Goal: Task Accomplishment & Management: Manage account settings

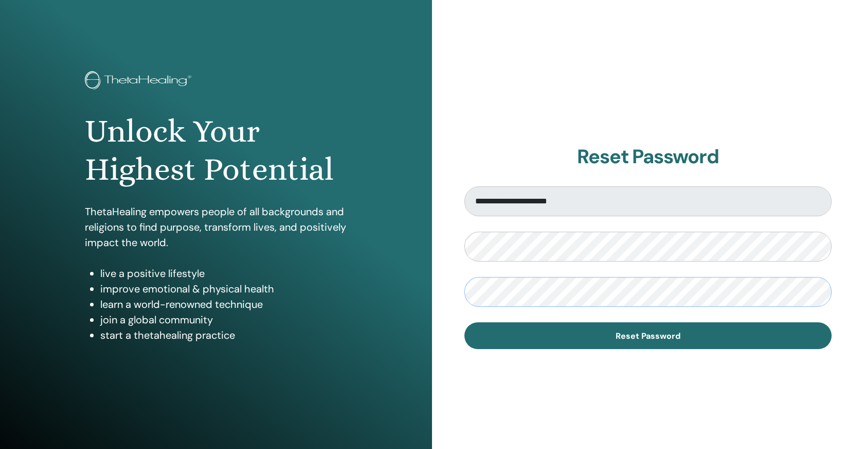
click at [464, 322] on button "Reset Password" at bounding box center [647, 335] width 367 height 27
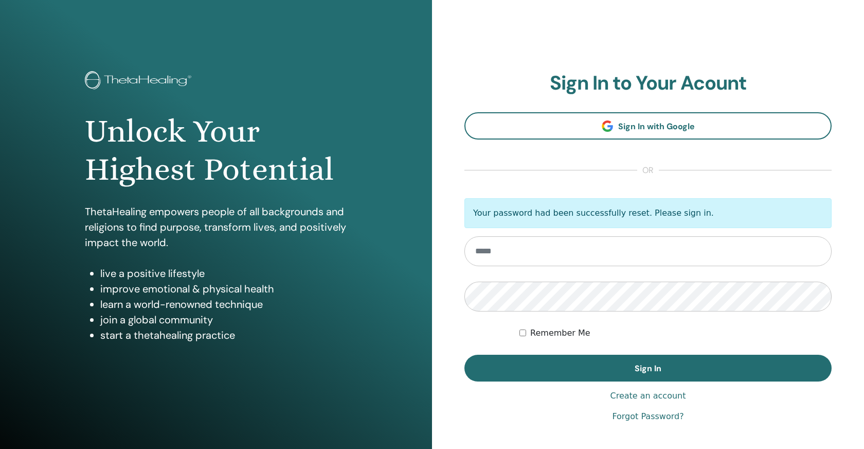
click at [542, 259] on input "email" at bounding box center [647, 251] width 367 height 30
type input "**********"
click at [634, 381] on div "**********" at bounding box center [647, 246] width 367 height 351
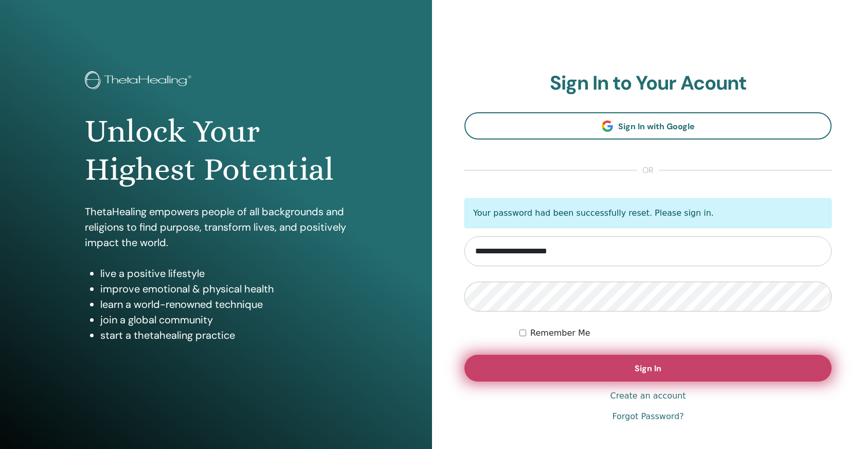
click at [638, 371] on span "Sign In" at bounding box center [648, 368] width 27 height 11
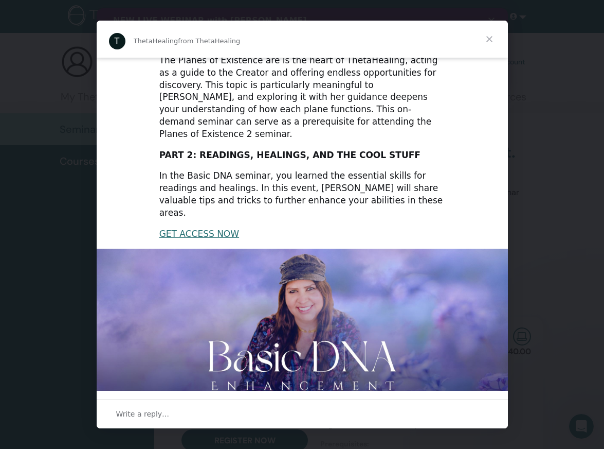
scroll to position [165, 0]
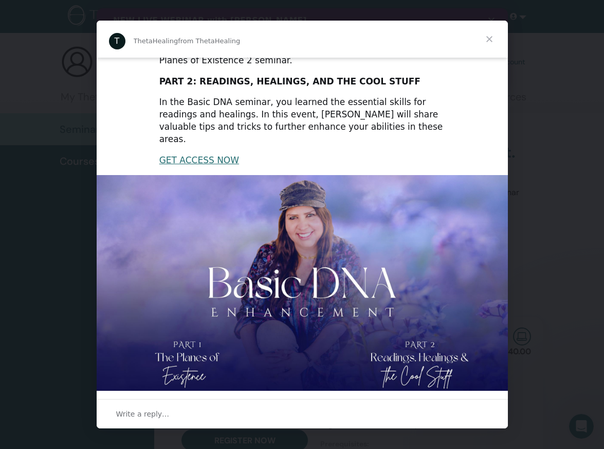
click at [379, 36] on span "Close" at bounding box center [489, 39] width 37 height 37
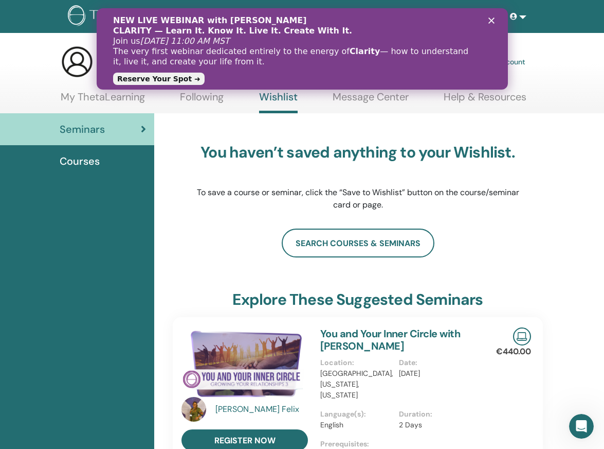
click at [379, 17] on icon "Close" at bounding box center [491, 20] width 6 height 6
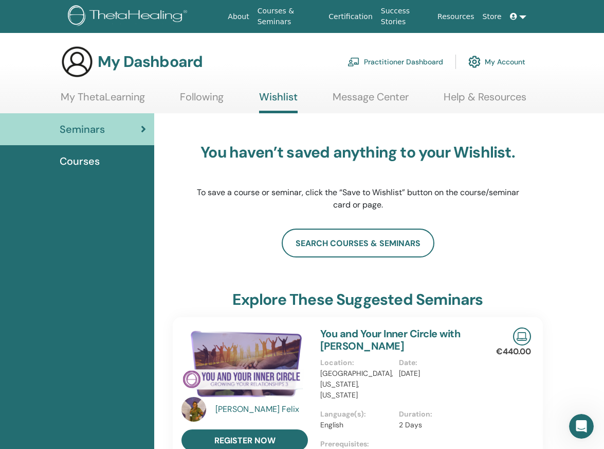
click at [379, 59] on link "Practitioner Dashboard" at bounding box center [396, 61] width 96 height 23
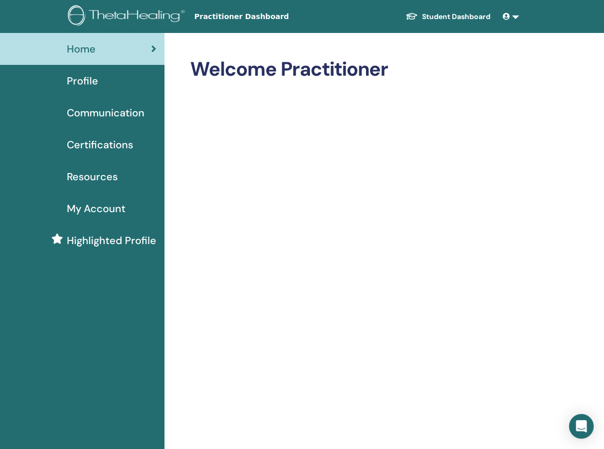
click at [513, 16] on link at bounding box center [511, 16] width 25 height 19
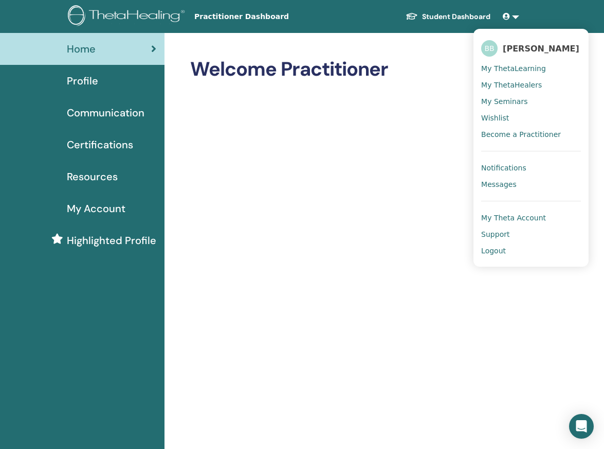
click at [504, 214] on span "My Theta Account" at bounding box center [513, 217] width 65 height 9
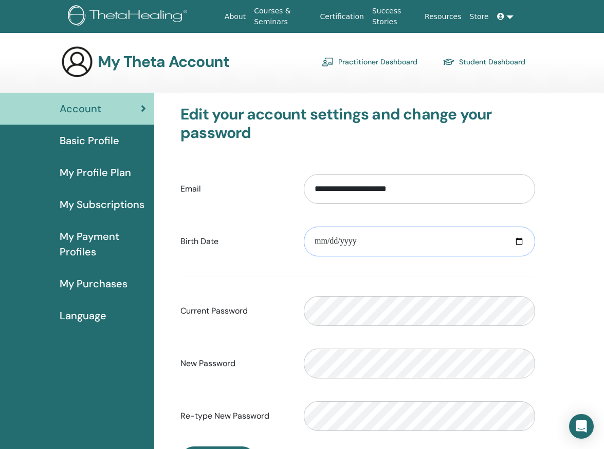
click at [347, 242] on input "date" at bounding box center [419, 241] width 231 height 30
click at [326, 242] on input "date" at bounding box center [419, 241] width 231 height 30
click at [352, 242] on input "date" at bounding box center [419, 241] width 231 height 30
type input "**********"
click at [346, 284] on form "**********" at bounding box center [358, 302] width 355 height 271
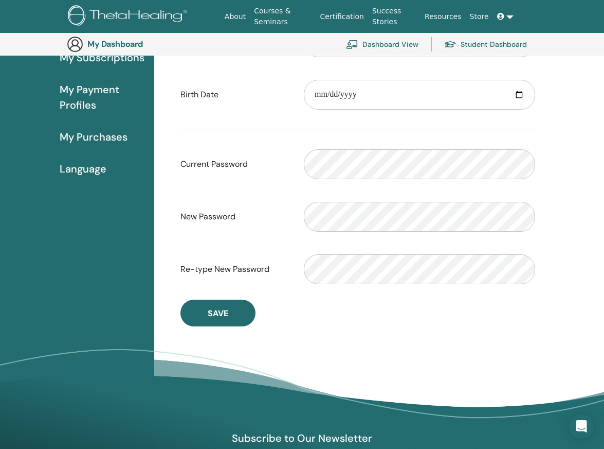
scroll to position [170, 0]
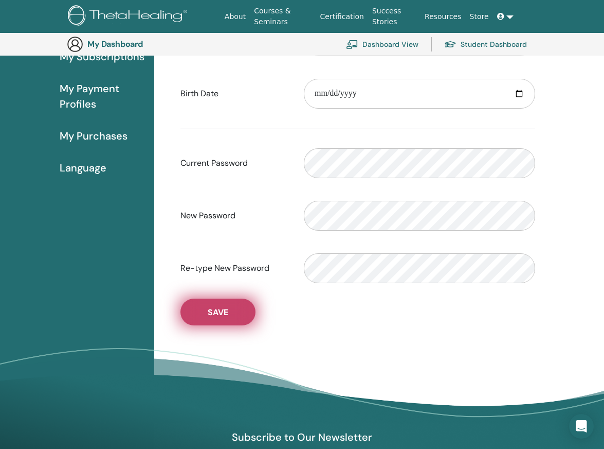
click at [241, 311] on button "Save" at bounding box center [218, 311] width 75 height 27
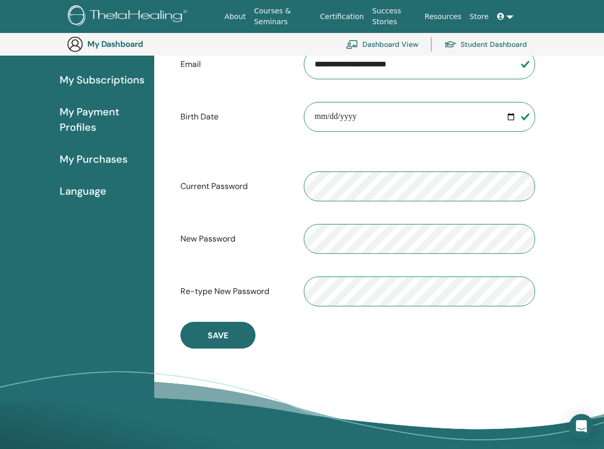
scroll to position [0, 0]
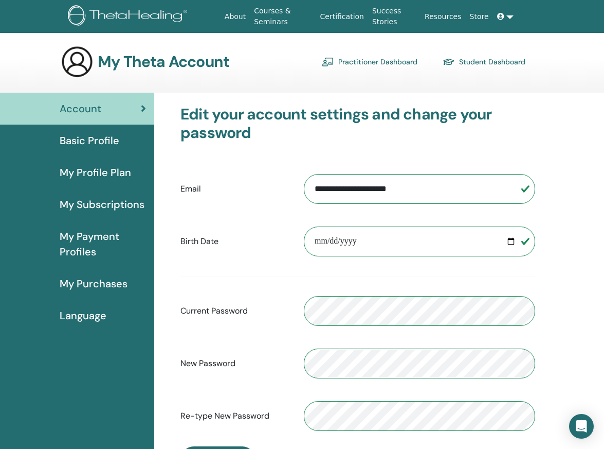
click at [80, 144] on span "Basic Profile" at bounding box center [90, 140] width 60 height 15
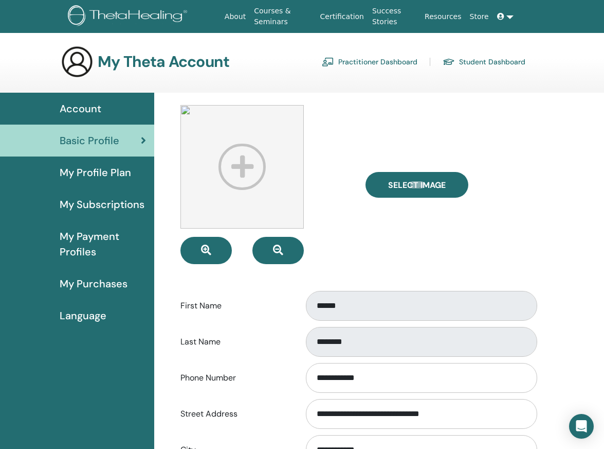
click at [241, 163] on img at bounding box center [242, 166] width 123 height 123
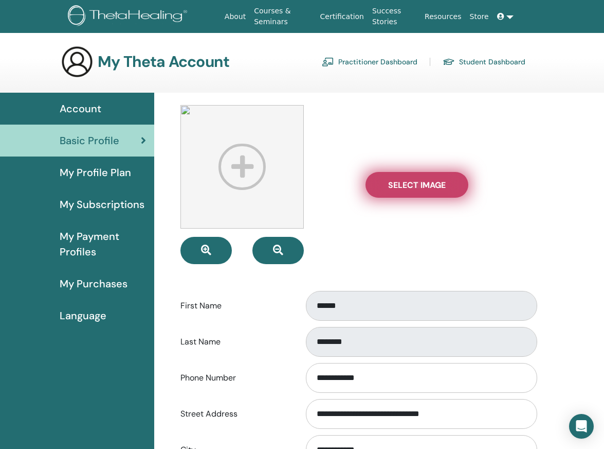
click at [429, 180] on span "Select Image" at bounding box center [417, 185] width 58 height 11
click at [424, 181] on input "Select Image" at bounding box center [416, 184] width 13 height 7
type input "**********"
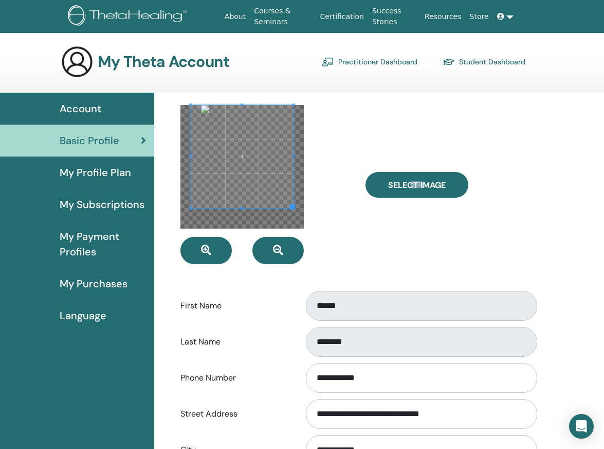
click at [242, 98] on div "**********" at bounding box center [357, 411] width 395 height 637
drag, startPoint x: 242, startPoint y: 123, endPoint x: 243, endPoint y: 103, distance: 20.6
click at [243, 103] on div "**********" at bounding box center [357, 411] width 395 height 637
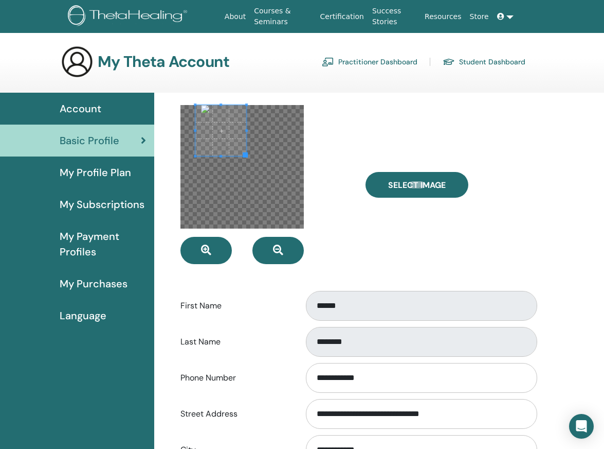
click at [297, 95] on div "**********" at bounding box center [357, 411] width 395 height 637
click at [212, 117] on span at bounding box center [220, 130] width 51 height 51
click at [235, 194] on div at bounding box center [242, 166] width 123 height 123
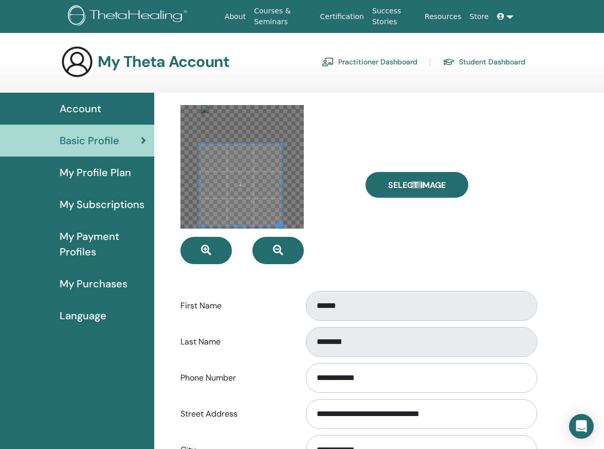
click at [237, 114] on div at bounding box center [242, 166] width 123 height 123
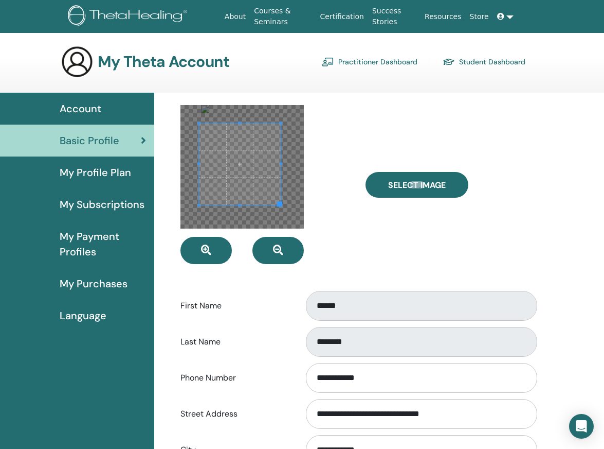
click at [237, 159] on span at bounding box center [240, 164] width 82 height 82
click at [247, 190] on span at bounding box center [242, 164] width 82 height 82
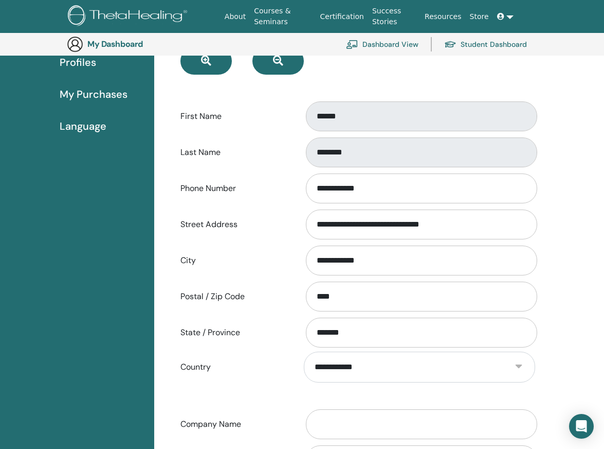
scroll to position [213, 0]
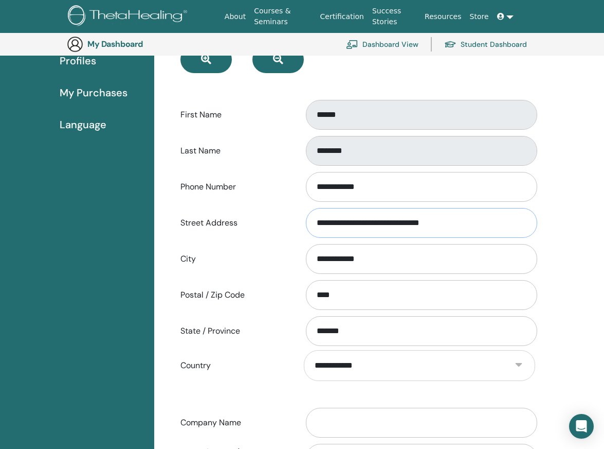
click at [335, 216] on input "**********" at bounding box center [421, 223] width 231 height 30
click at [270, 268] on div "**********" at bounding box center [358, 259] width 370 height 34
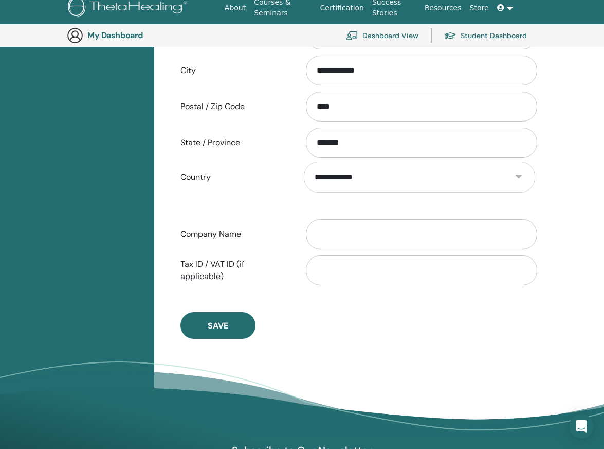
scroll to position [403, 0]
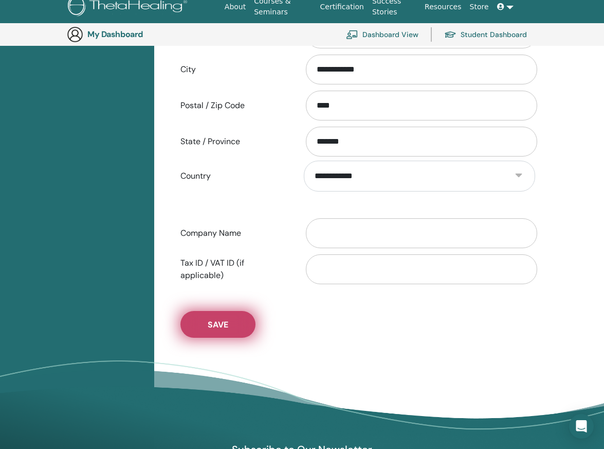
click at [219, 331] on button "Save" at bounding box center [218, 324] width 75 height 27
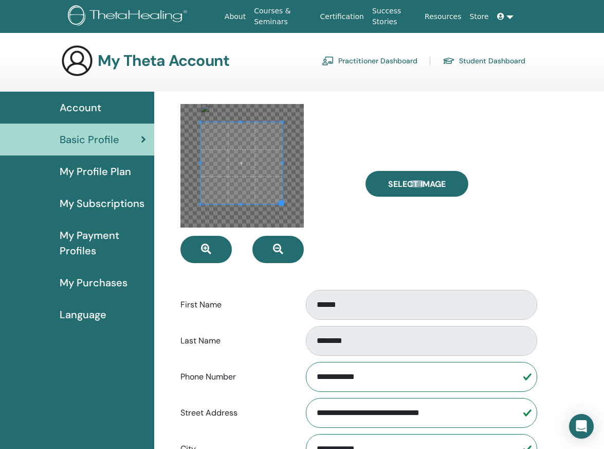
scroll to position [0, 0]
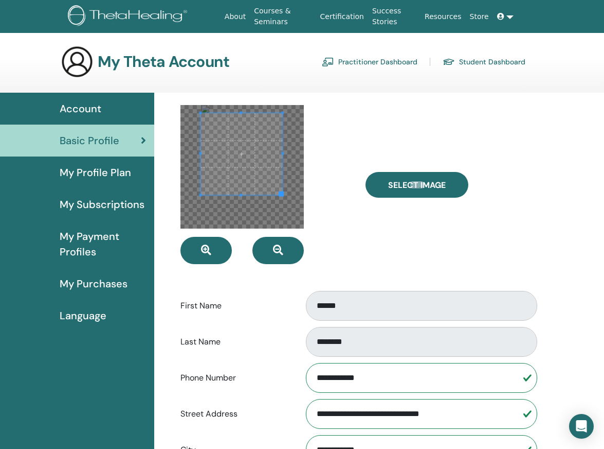
click at [240, 158] on span at bounding box center [242, 154] width 82 height 82
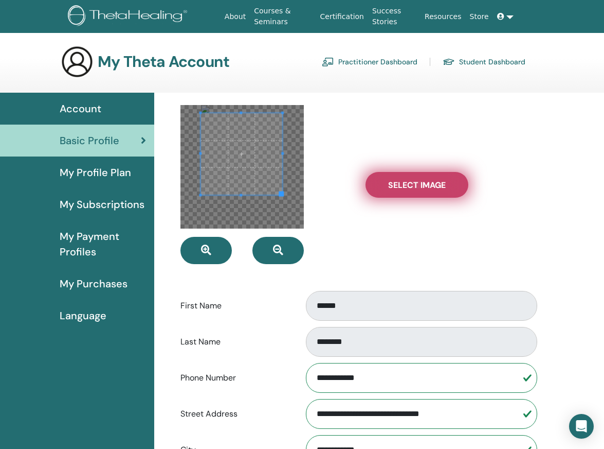
click at [419, 188] on span "Select Image" at bounding box center [417, 185] width 58 height 11
click at [419, 188] on input "Select Image" at bounding box center [416, 184] width 13 height 7
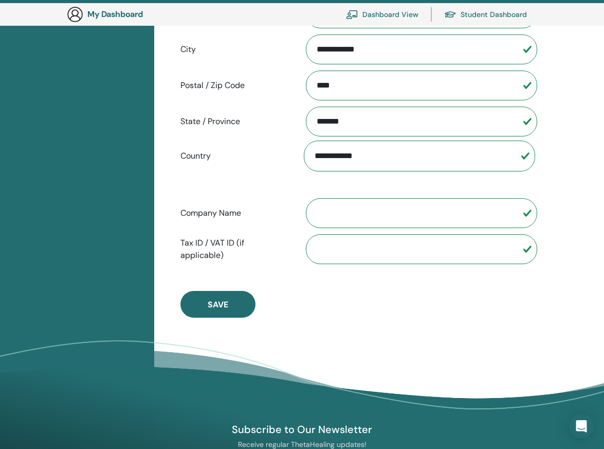
scroll to position [474, 0]
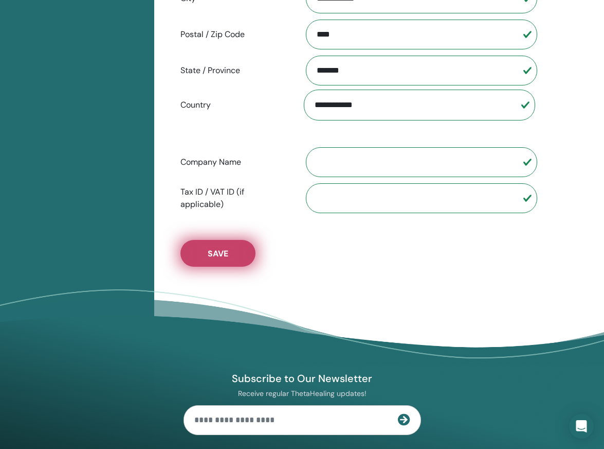
click at [229, 256] on button "Save" at bounding box center [218, 253] width 75 height 27
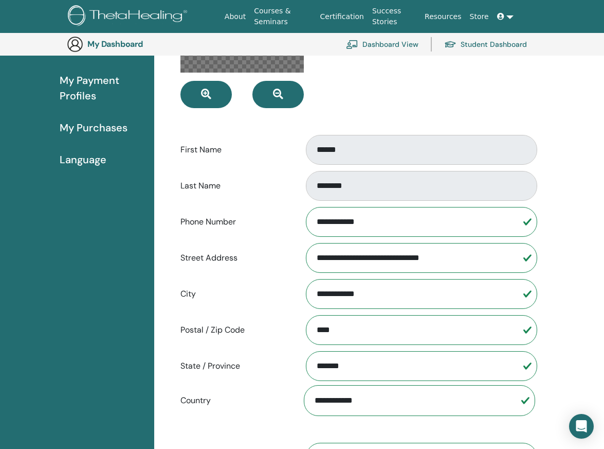
scroll to position [103, 0]
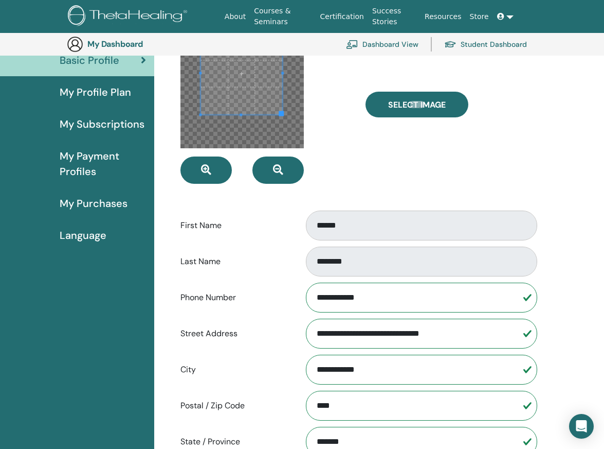
click at [97, 88] on span "My Profile Plan" at bounding box center [95, 91] width 71 height 15
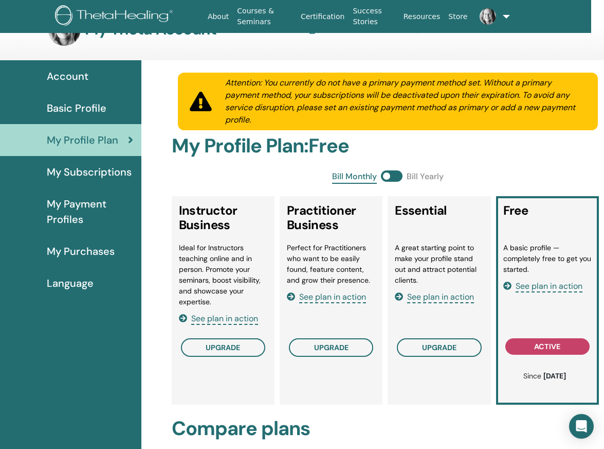
scroll to position [39, 13]
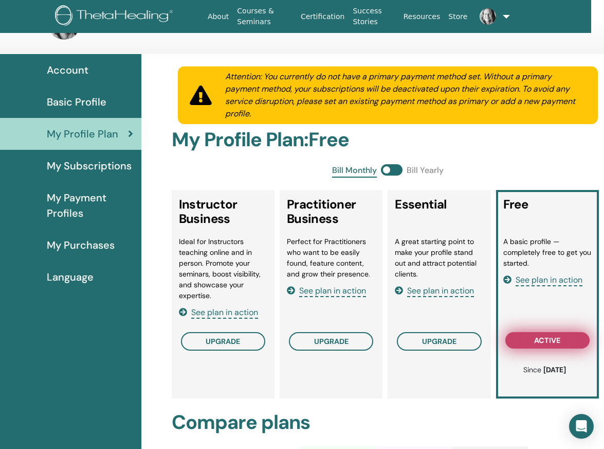
click at [539, 337] on span "active" at bounding box center [547, 340] width 26 height 8
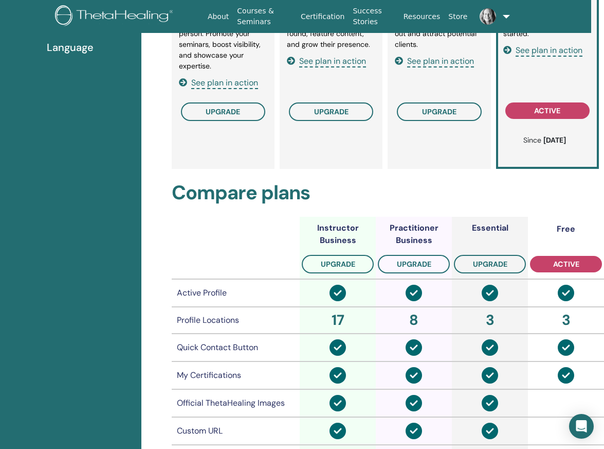
scroll to position [0, 13]
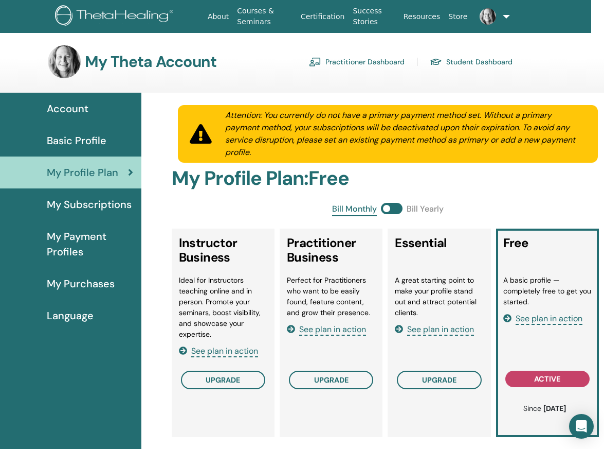
click at [89, 207] on span "My Subscriptions" at bounding box center [89, 203] width 85 height 15
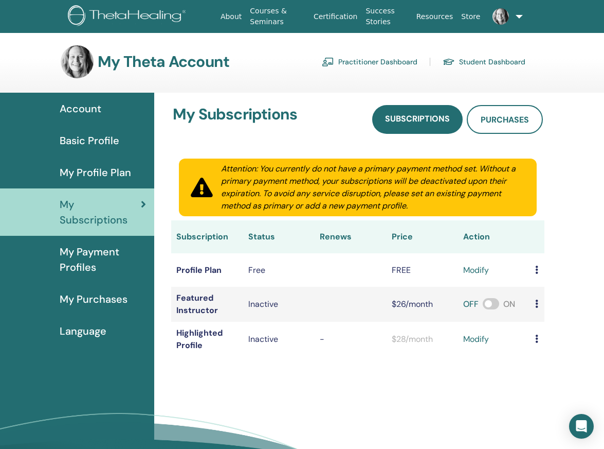
click at [92, 254] on span "My Payment Profiles" at bounding box center [103, 259] width 86 height 31
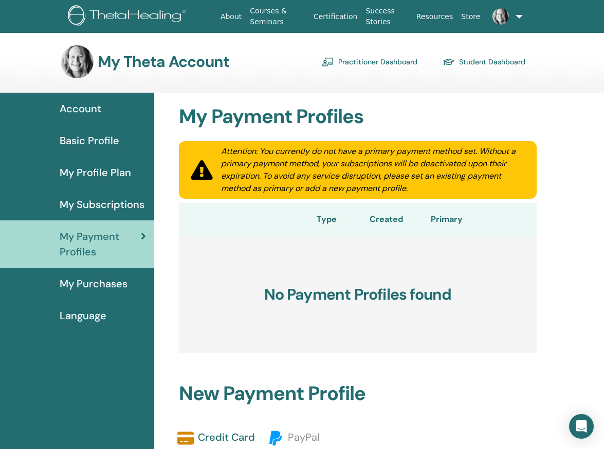
click at [94, 277] on span "My Purchases" at bounding box center [94, 283] width 68 height 15
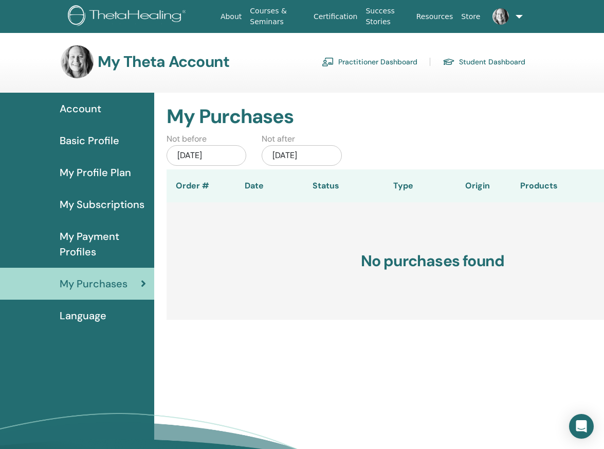
click at [96, 318] on span "Language" at bounding box center [83, 315] width 47 height 15
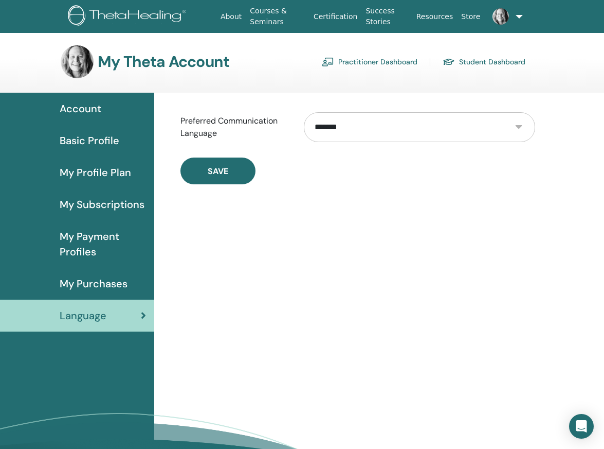
click at [84, 107] on span "Account" at bounding box center [81, 108] width 42 height 15
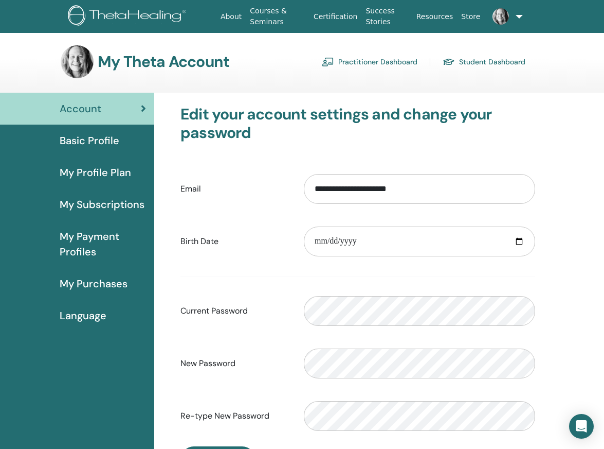
click at [385, 62] on link "Practitioner Dashboard" at bounding box center [370, 61] width 96 height 16
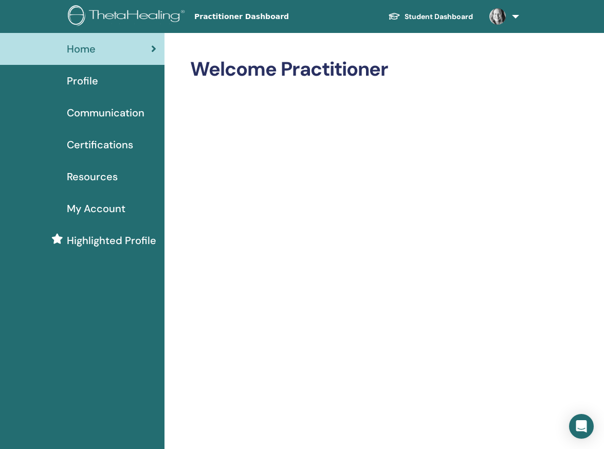
click at [97, 144] on span "Certifications" at bounding box center [100, 144] width 66 height 15
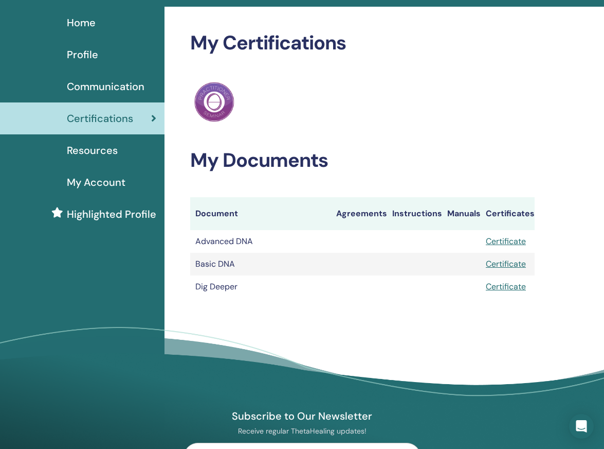
scroll to position [28, 0]
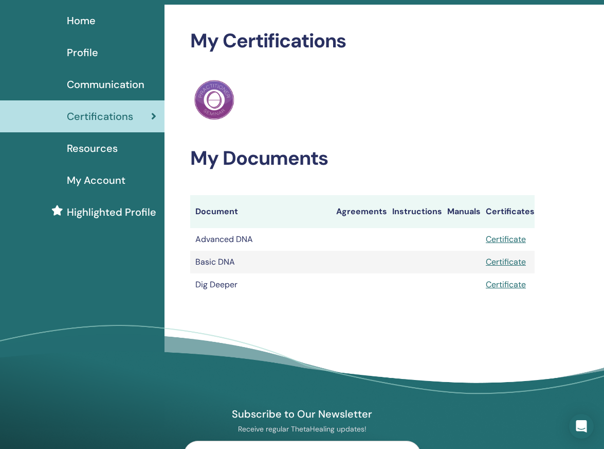
click at [94, 144] on span "Resources" at bounding box center [92, 147] width 51 height 15
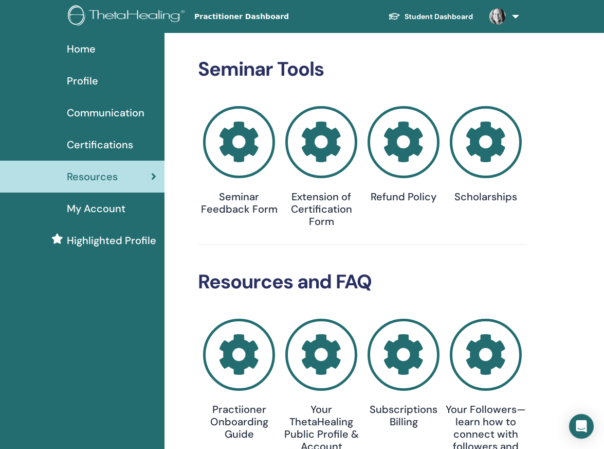
click at [98, 206] on span "My Account" at bounding box center [96, 208] width 59 height 15
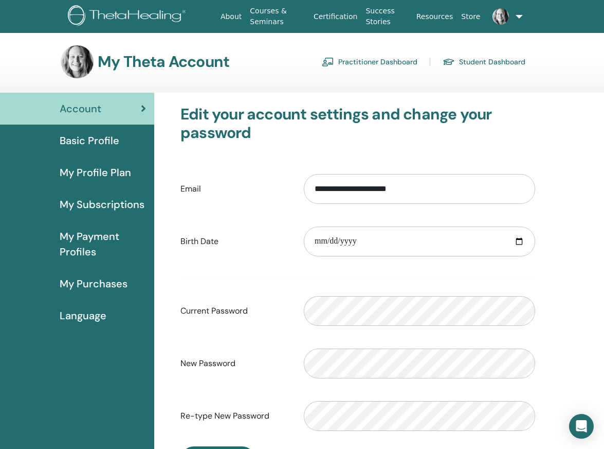
click at [110, 109] on div "Account" at bounding box center [77, 108] width 138 height 15
click at [108, 133] on span "Basic Profile" at bounding box center [90, 140] width 60 height 15
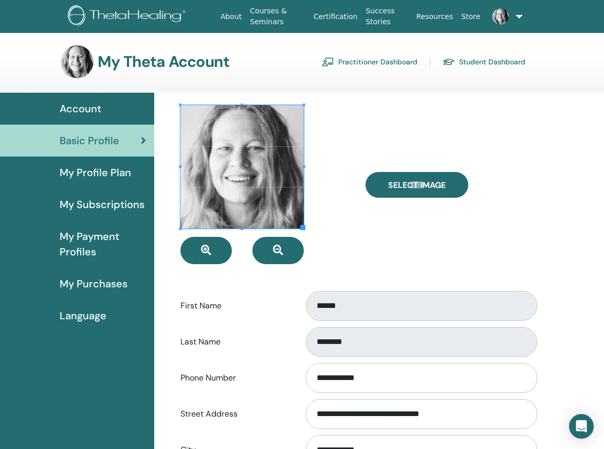
click at [406, 51] on div "My Theta Account Practitioner Dashboard Student Dashboard" at bounding box center [293, 61] width 465 height 33
click at [404, 59] on link "Practitioner Dashboard" at bounding box center [370, 61] width 96 height 16
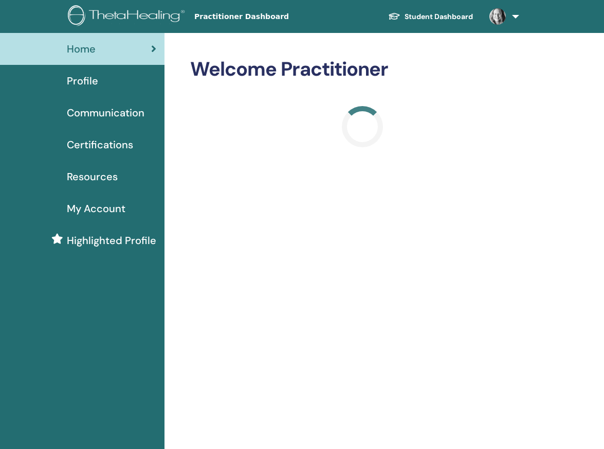
click at [100, 142] on span "Certifications" at bounding box center [100, 144] width 66 height 15
